Goal: Task Accomplishment & Management: Manage account settings

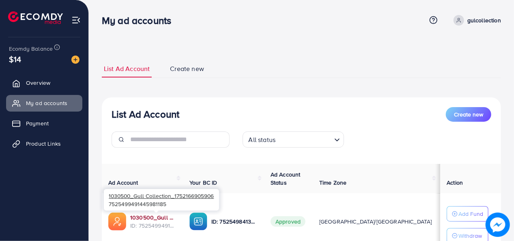
click at [151, 218] on link "1030500_Gull Collection_1752166905906" at bounding box center [153, 217] width 46 height 8
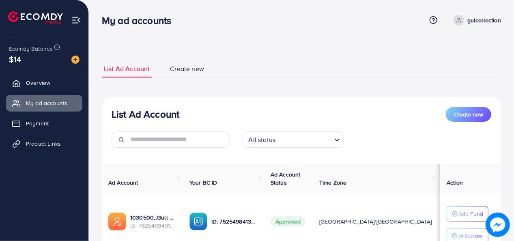
drag, startPoint x: 514, startPoint y: 157, endPoint x: 514, endPoint y: 189, distance: 32.5
click at [514, 189] on div "List Ad Account Create new List Ad Account Create new All status Loading... Ad …" at bounding box center [301, 154] width 425 height 309
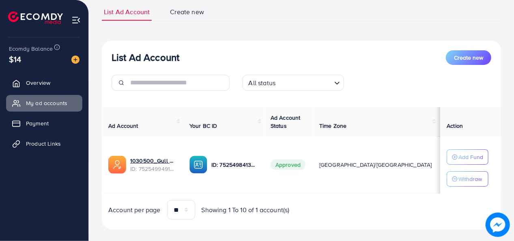
scroll to position [67, 0]
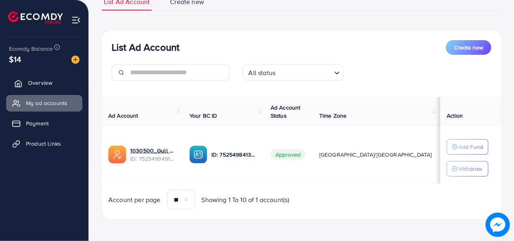
click at [33, 78] on link "Overview" at bounding box center [44, 83] width 76 height 16
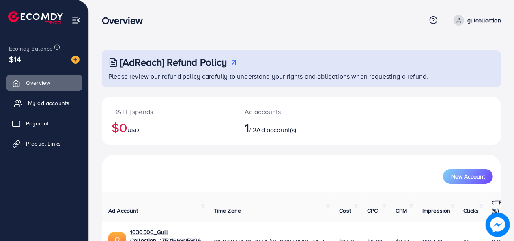
click at [39, 103] on span "My ad accounts" at bounding box center [48, 103] width 41 height 8
